Goal: Check status: Check status

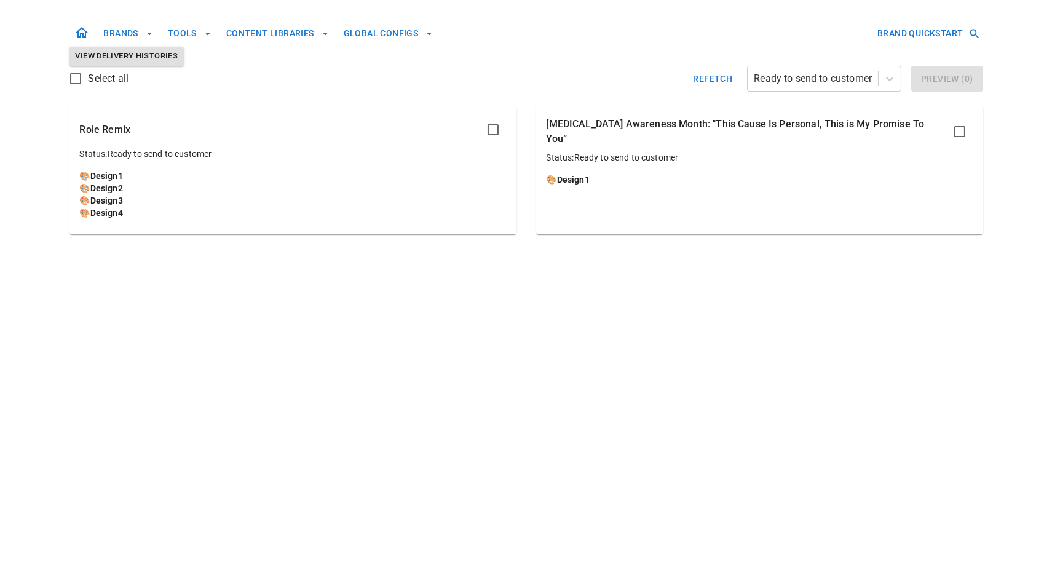
drag, startPoint x: 367, startPoint y: 196, endPoint x: 360, endPoint y: 195, distance: 6.2
click at [365, 196] on p "🎨 Design 3" at bounding box center [293, 200] width 426 height 12
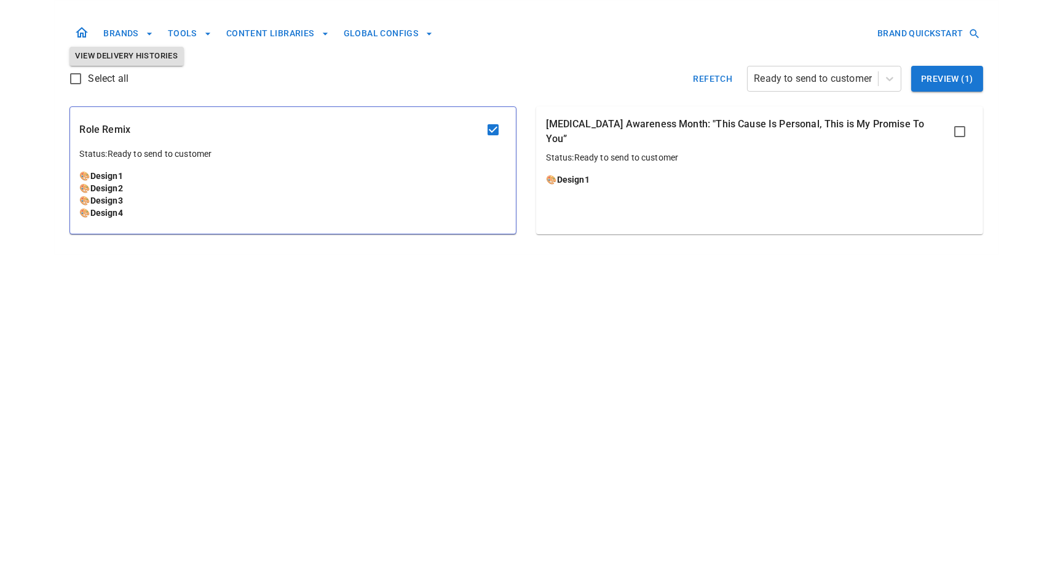
drag, startPoint x: 765, startPoint y: 208, endPoint x: 755, endPoint y: 206, distance: 9.4
click at [763, 207] on div "[MEDICAL_DATA] Awareness Month: "This Cause Is Personal, This is My Promise To …" at bounding box center [759, 170] width 447 height 128
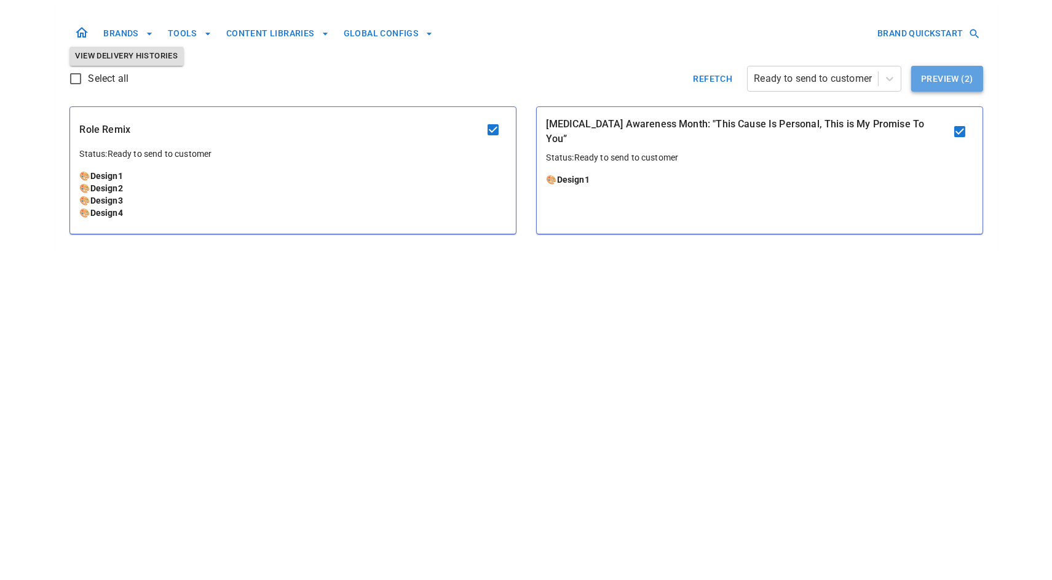
click at [952, 82] on button "Preview ( 2 )" at bounding box center [947, 79] width 71 height 26
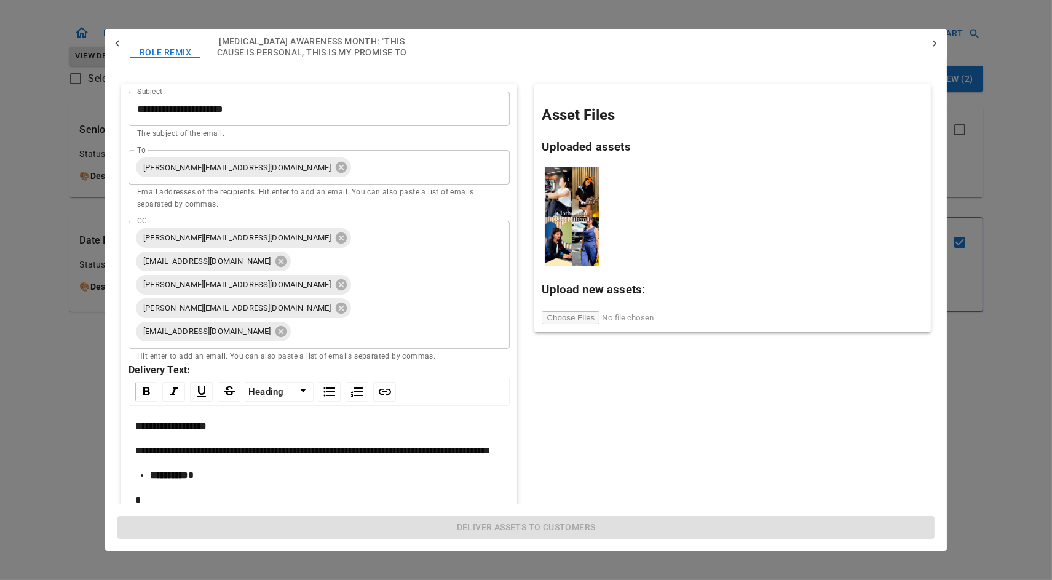
click at [996, 386] on div at bounding box center [526, 290] width 1052 height 580
